Goal: Check status: Check status

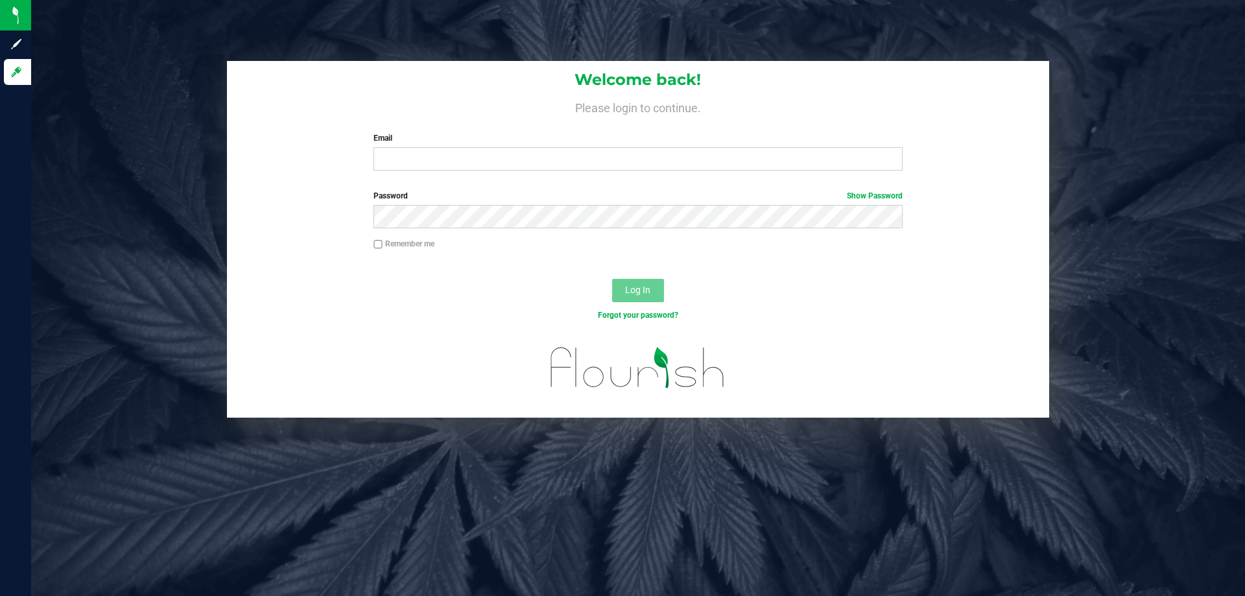
click at [426, 152] on input "Email" at bounding box center [638, 158] width 529 height 23
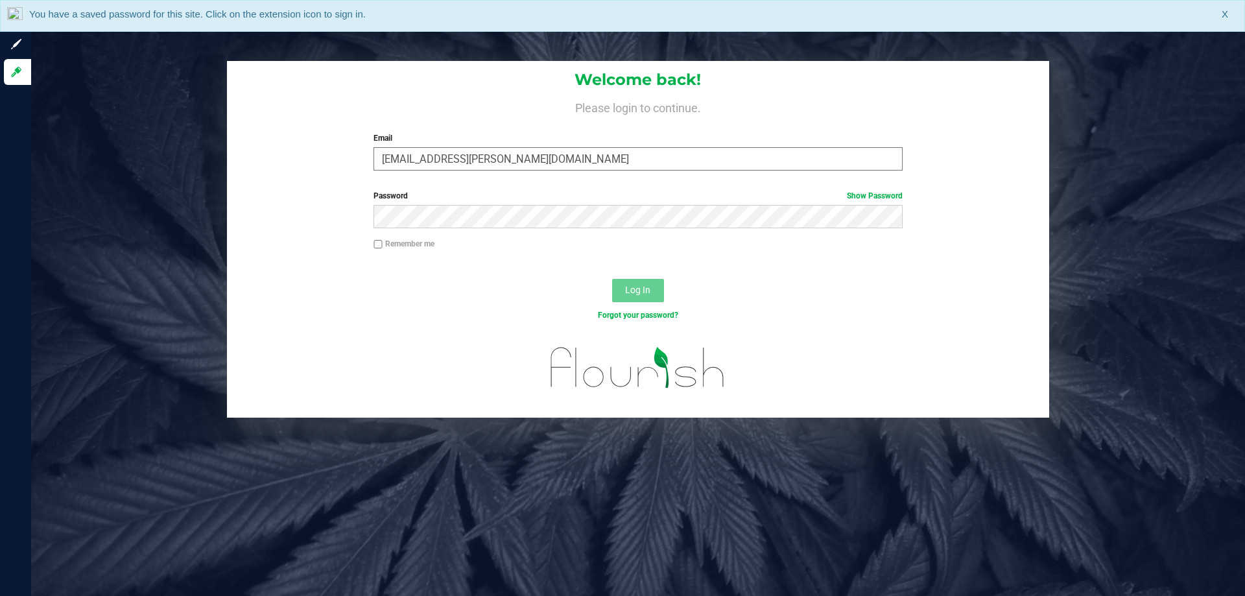
type input "COliva-Knauf@liveparallel.com"
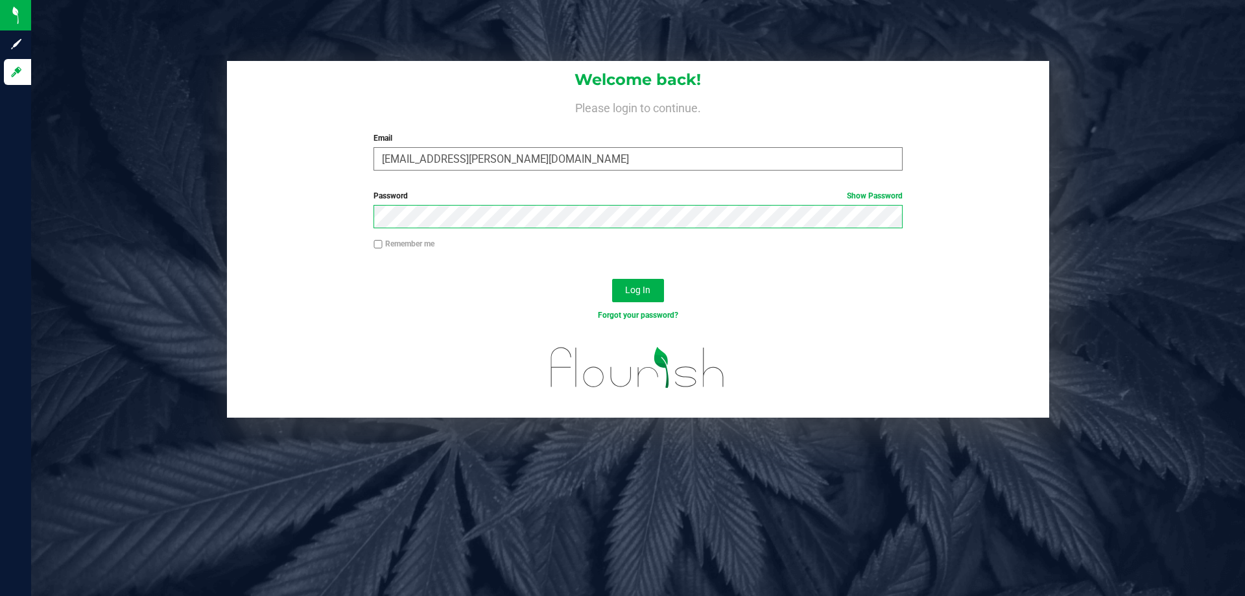
click at [612, 279] on button "Log In" at bounding box center [638, 290] width 52 height 23
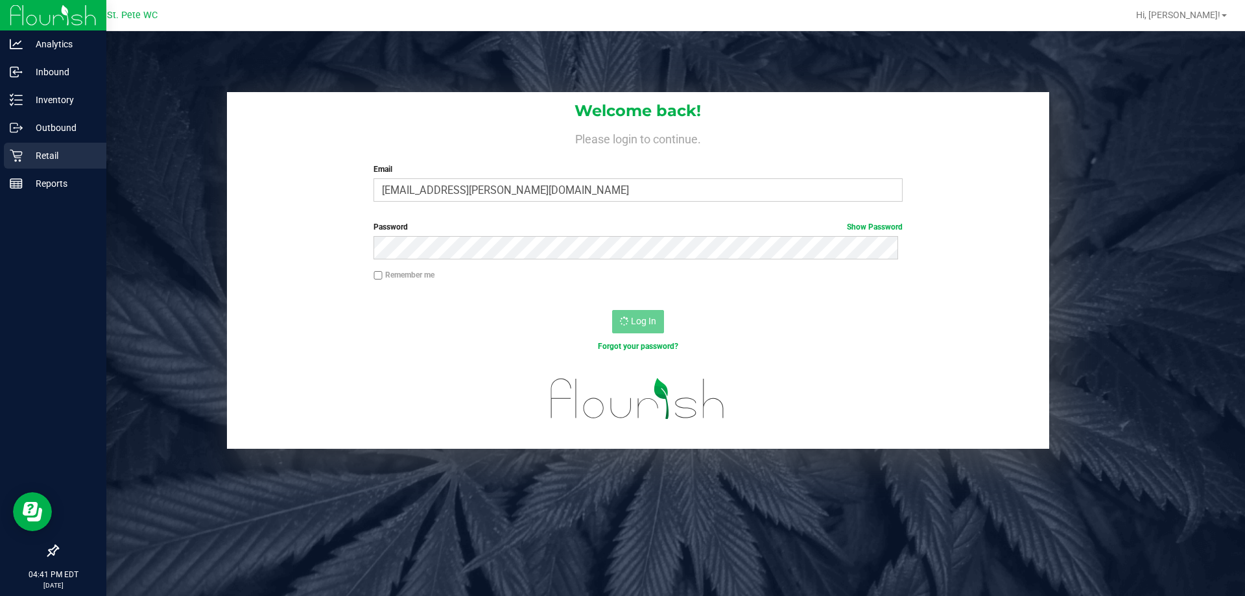
click at [31, 158] on p "Retail" at bounding box center [62, 156] width 78 height 16
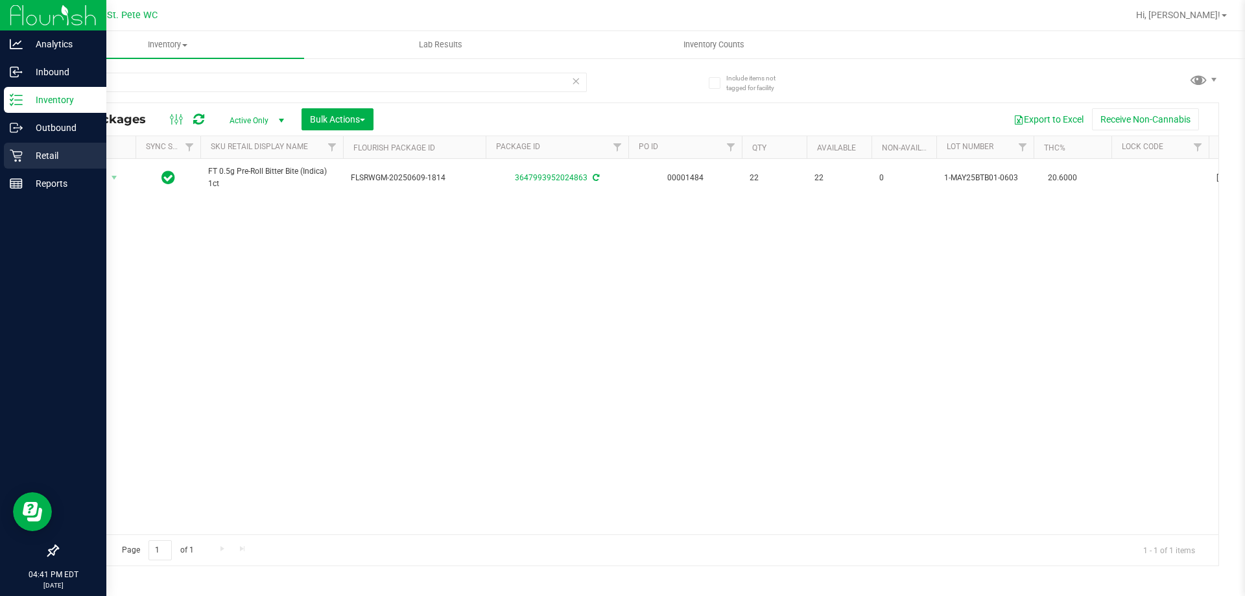
click at [12, 150] on icon at bounding box center [16, 156] width 12 height 12
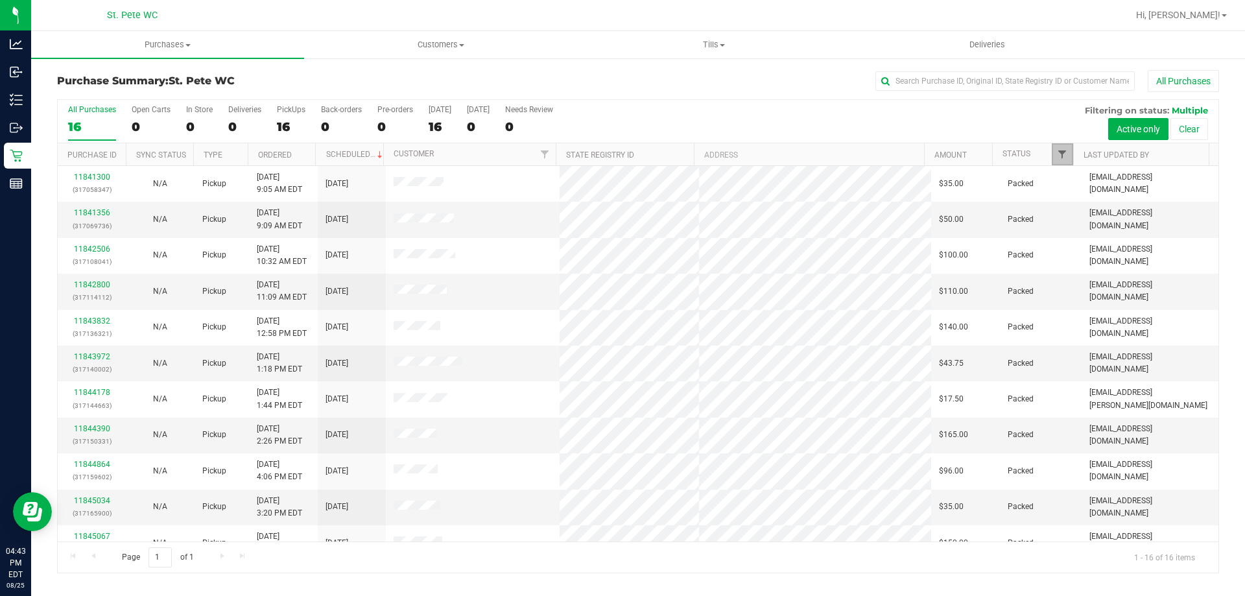
click at [1066, 156] on span "Filter" at bounding box center [1062, 154] width 10 height 10
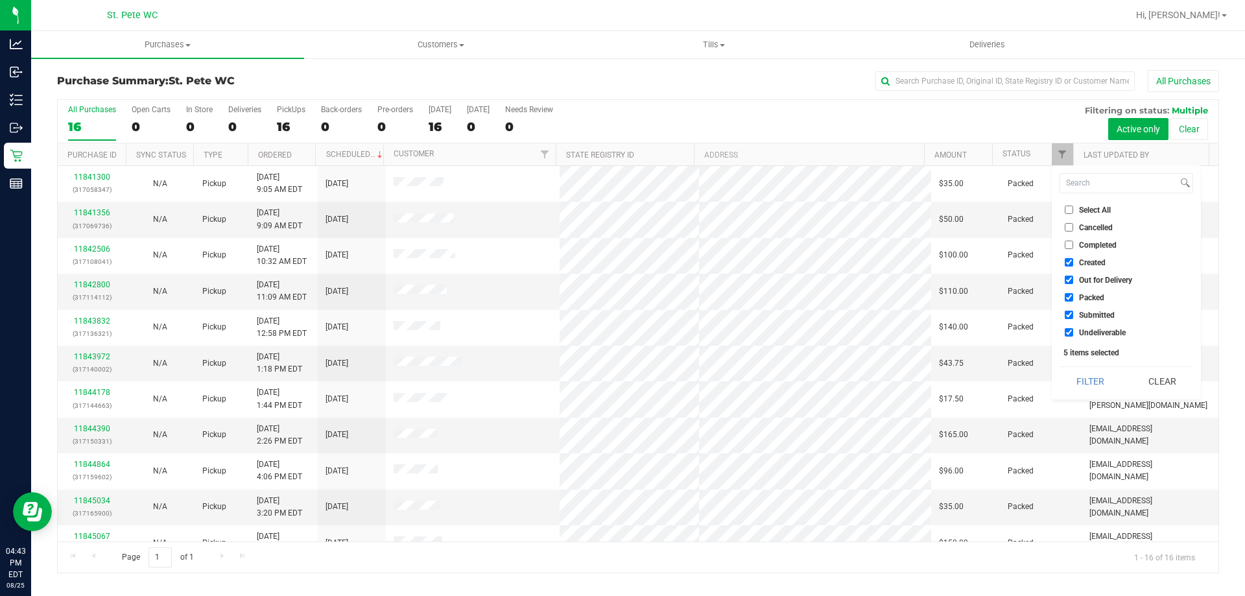
click at [1089, 261] on span "Created" at bounding box center [1092, 263] width 27 height 8
click at [1074, 261] on input "Created" at bounding box center [1069, 262] width 8 height 8
checkbox input "false"
click at [1092, 280] on span "Out for Delivery" at bounding box center [1105, 280] width 53 height 8
click at [1074, 280] on input "Out for Delivery" at bounding box center [1069, 280] width 8 height 8
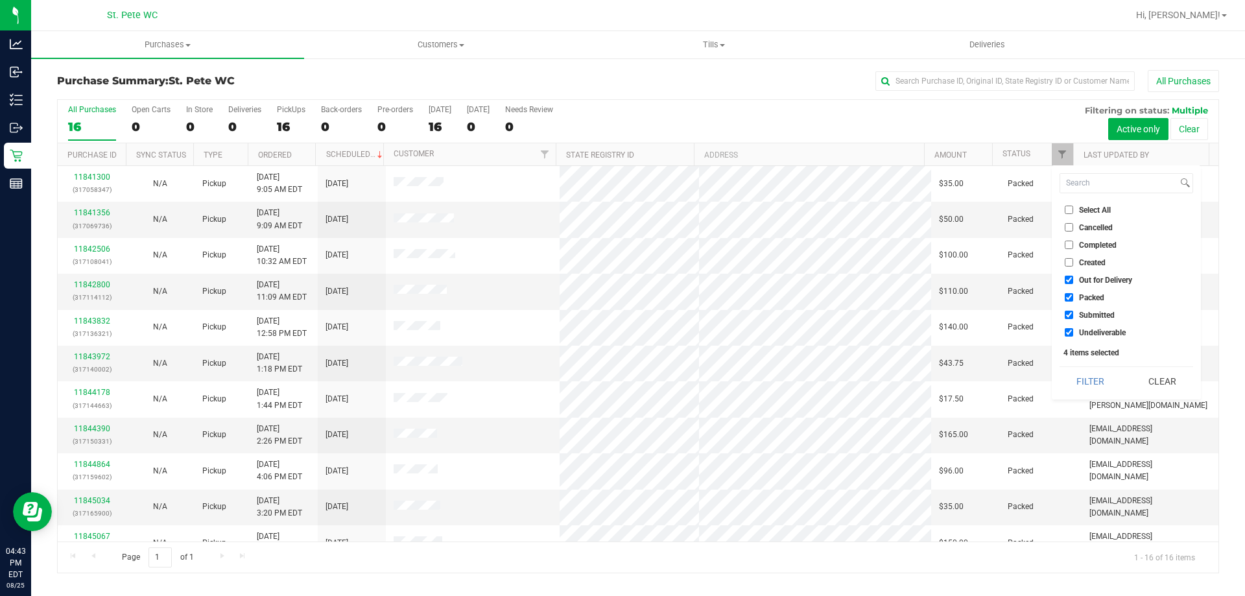
checkbox input "false"
click at [1092, 292] on li "Packed" at bounding box center [1127, 298] width 134 height 14
click at [1099, 299] on span "Packed" at bounding box center [1091, 298] width 25 height 8
click at [1074, 299] on input "Packed" at bounding box center [1069, 297] width 8 height 8
checkbox input "false"
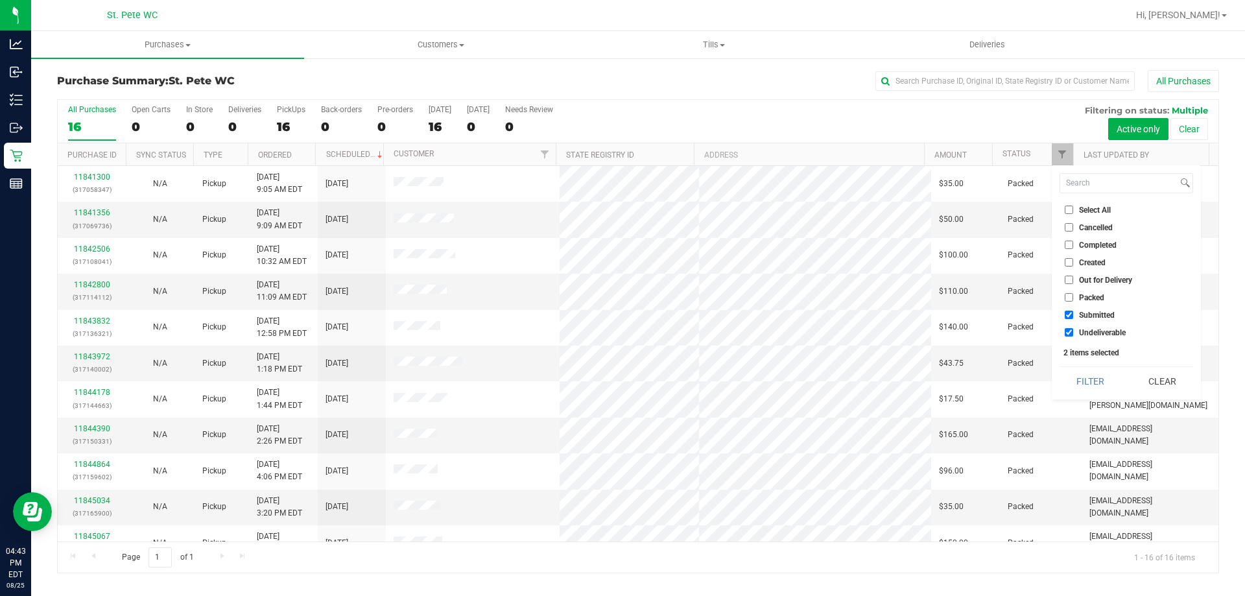
click at [1109, 333] on span "Undeliverable" at bounding box center [1102, 333] width 47 height 8
click at [1074, 333] on input "Undeliverable" at bounding box center [1069, 332] width 8 height 8
checkbox input "false"
click at [1097, 376] on button "Filter" at bounding box center [1091, 381] width 62 height 29
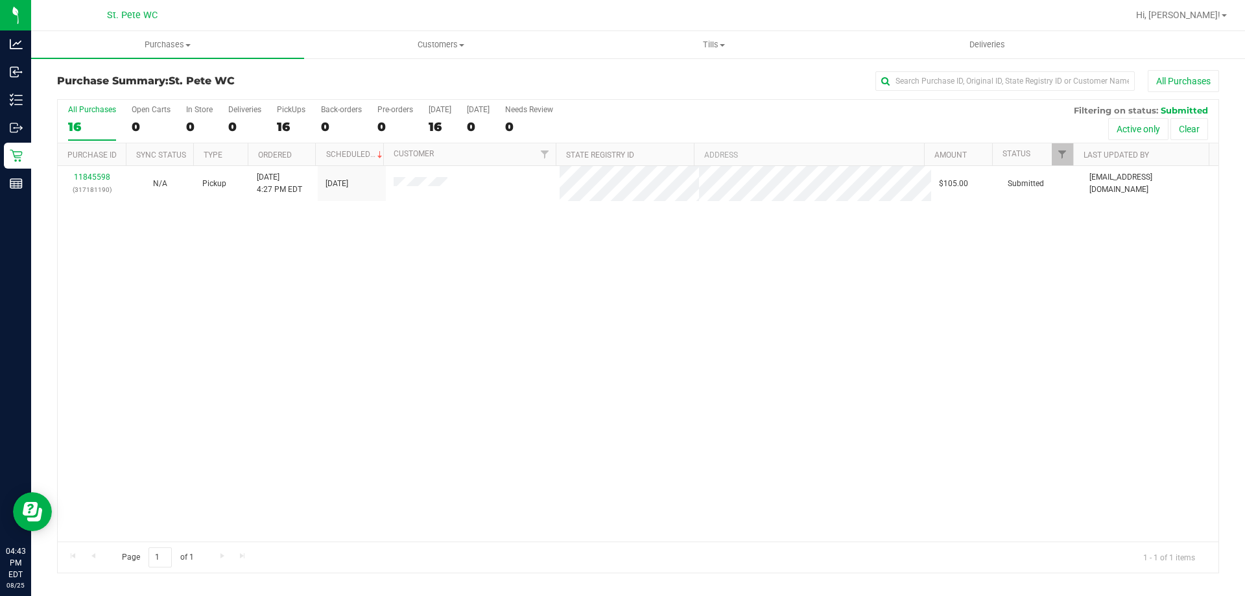
click at [643, 276] on div "11845598 (317181190) N/A Pickup [DATE] 4:27 PM EDT 8/25/2025 $105.00 Submitted …" at bounding box center [638, 354] width 1161 height 376
